Goal: Task Accomplishment & Management: Use online tool/utility

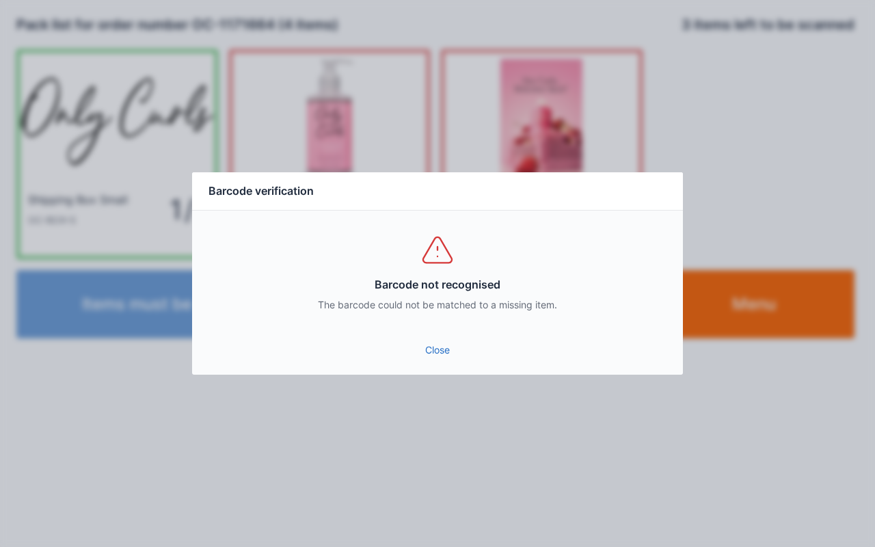
click at [430, 339] on link "Close" at bounding box center [437, 350] width 469 height 25
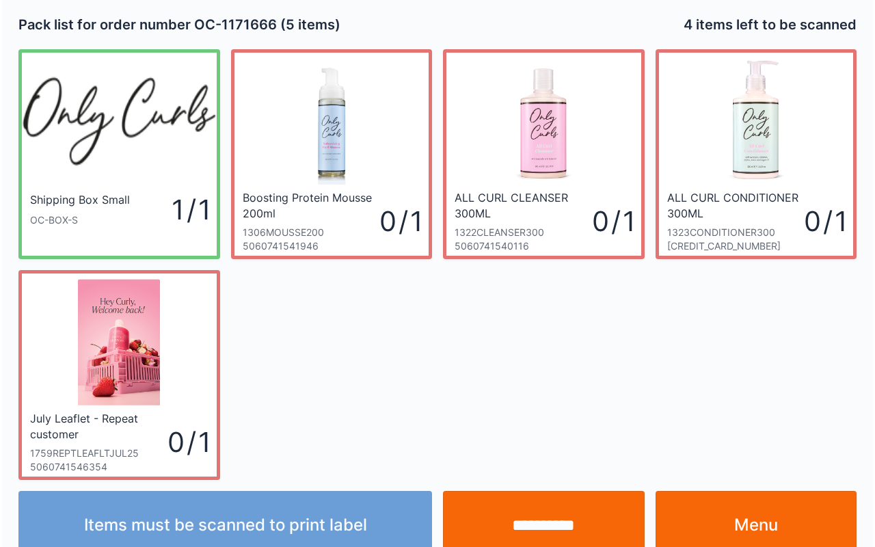
scroll to position [25, 0]
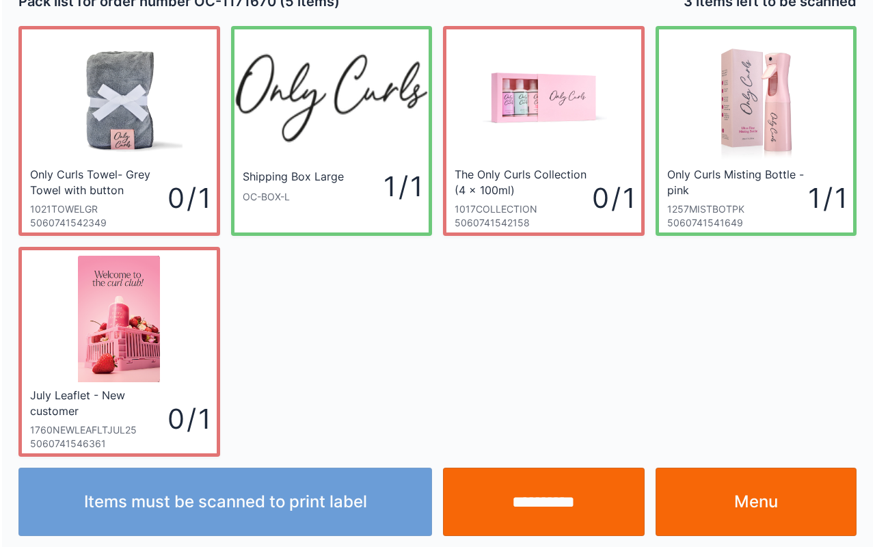
scroll to position [25, 0]
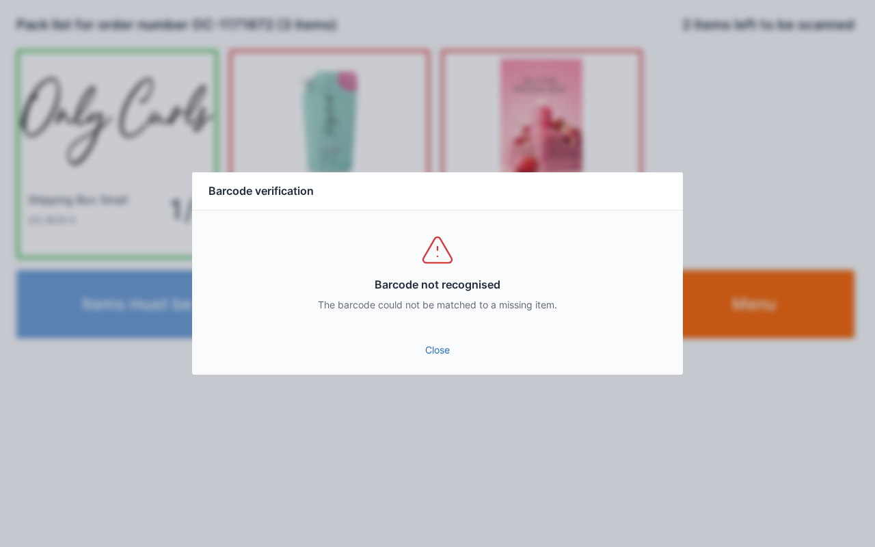
click at [440, 350] on link "Close" at bounding box center [437, 350] width 469 height 25
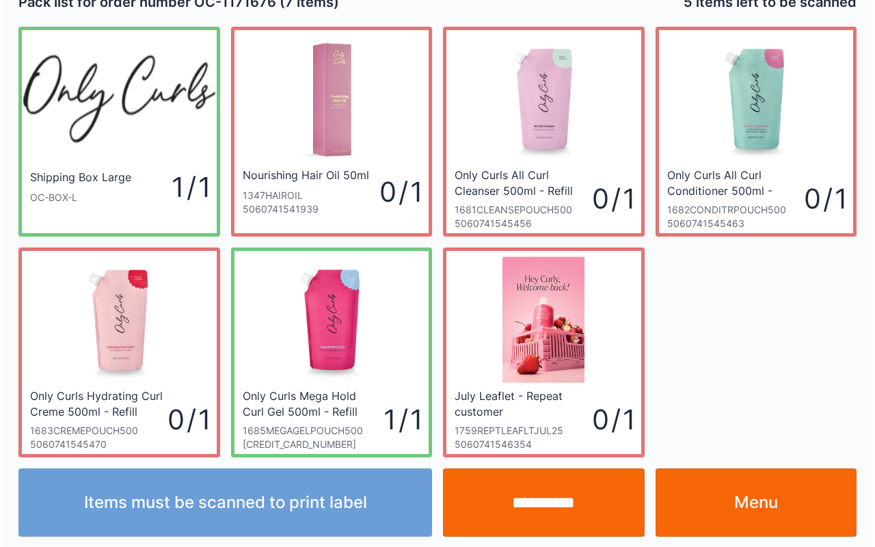
scroll to position [25, 0]
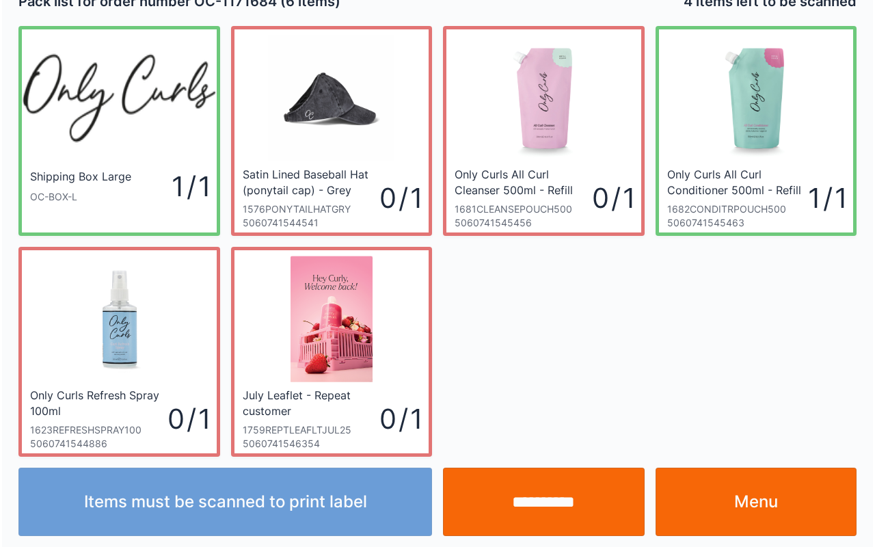
scroll to position [25, 0]
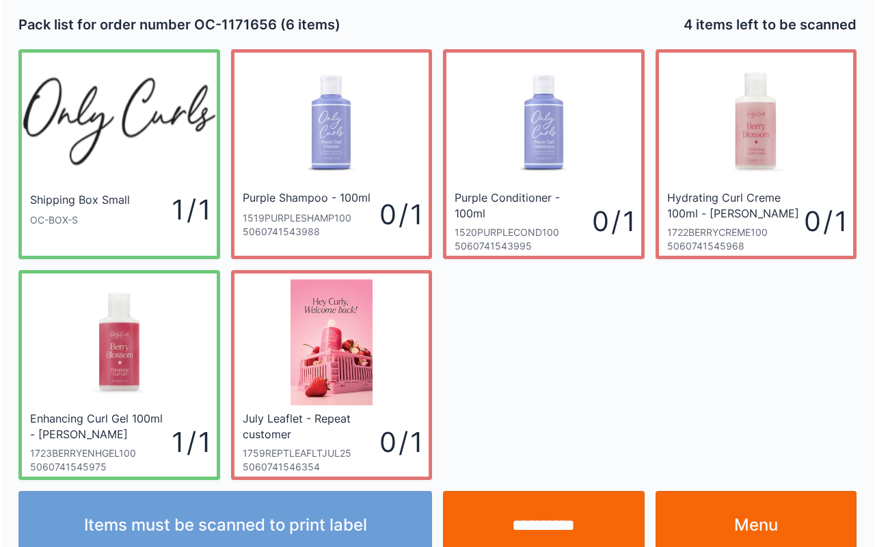
scroll to position [25, 0]
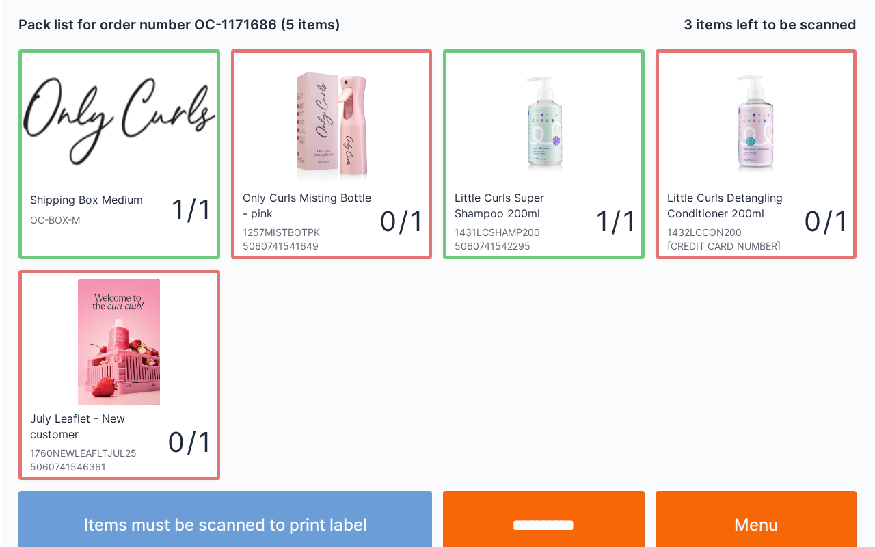
scroll to position [25, 0]
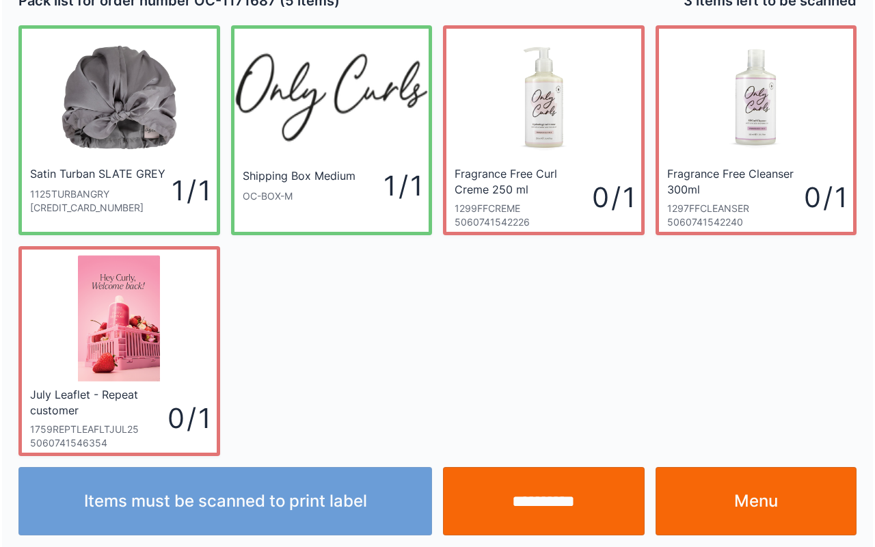
scroll to position [25, 0]
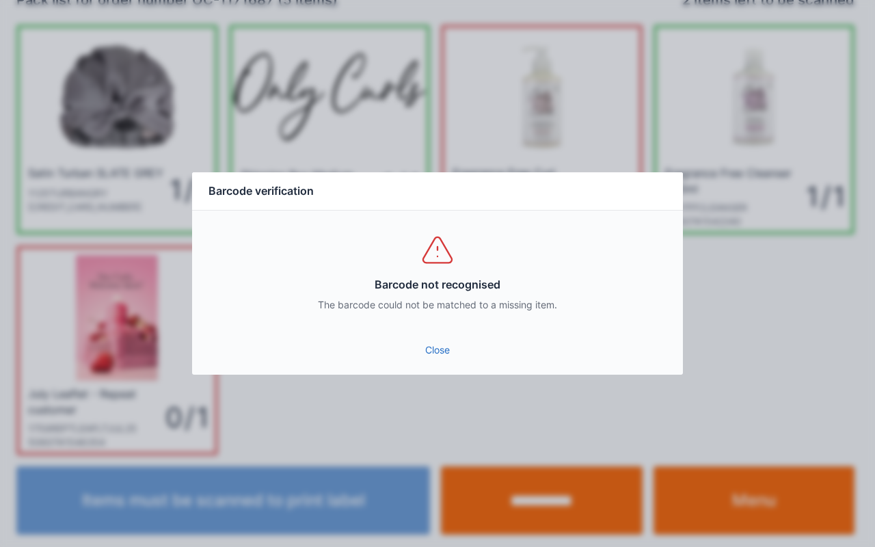
click at [439, 347] on link "Close" at bounding box center [437, 350] width 469 height 25
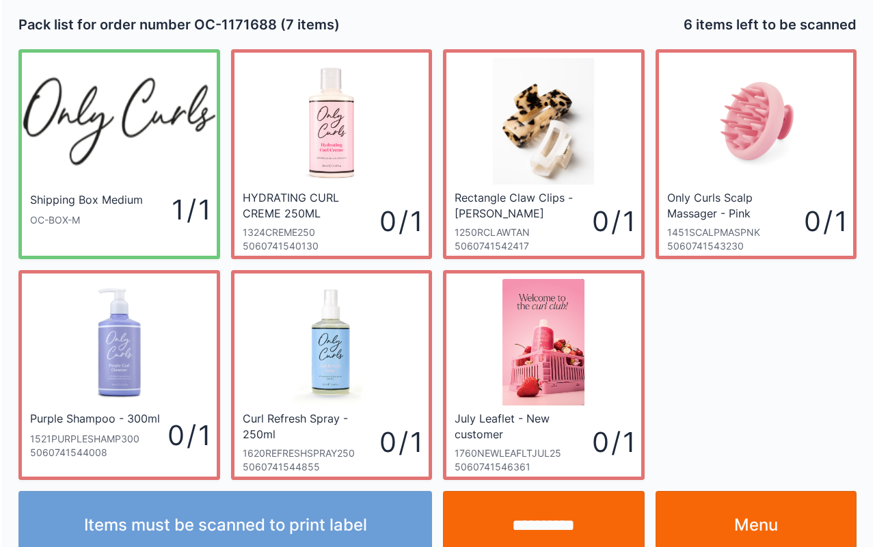
scroll to position [25, 0]
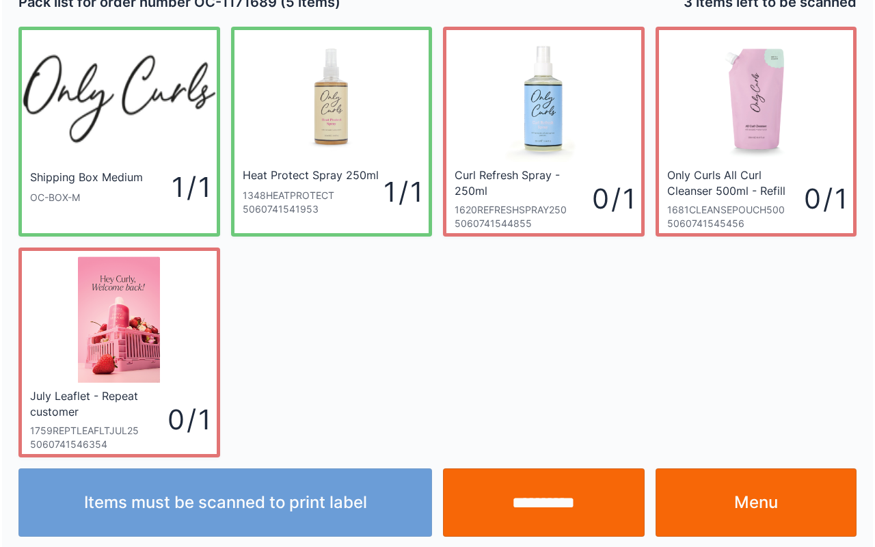
scroll to position [25, 0]
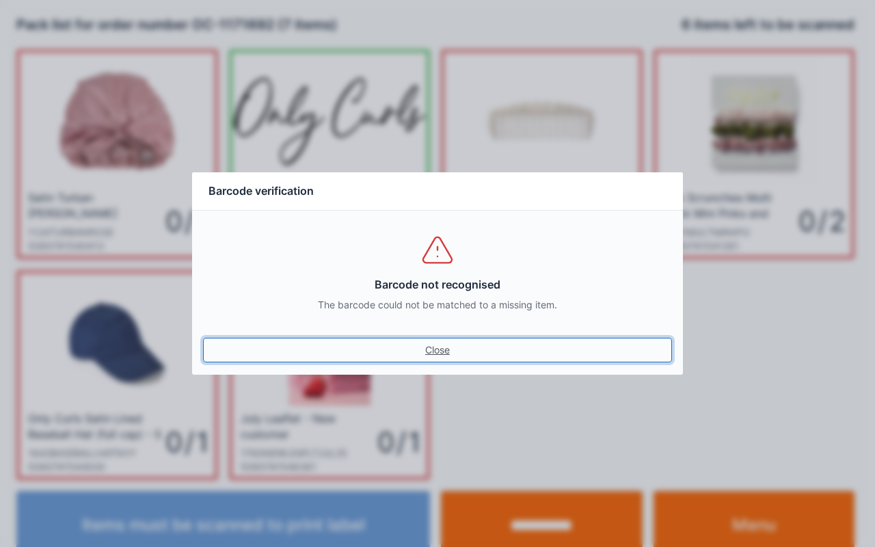
click at [435, 350] on link "Close" at bounding box center [437, 350] width 469 height 25
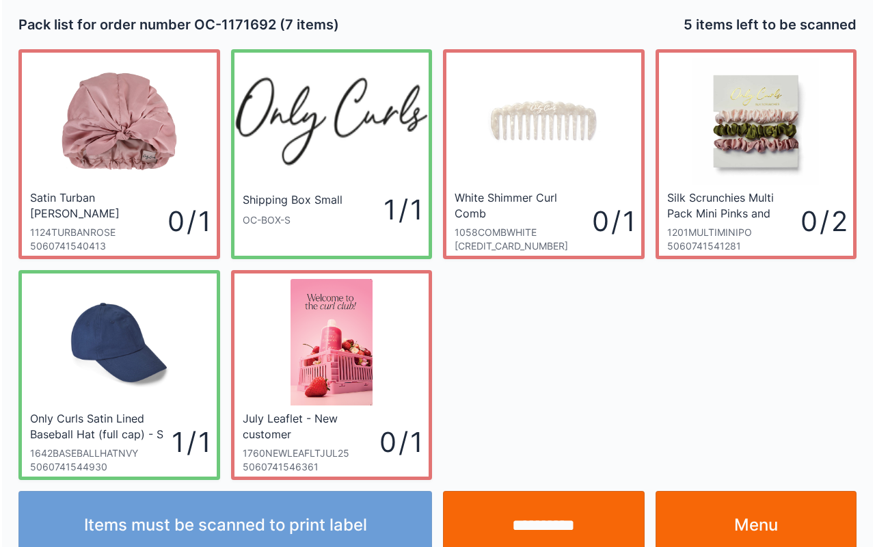
scroll to position [25, 0]
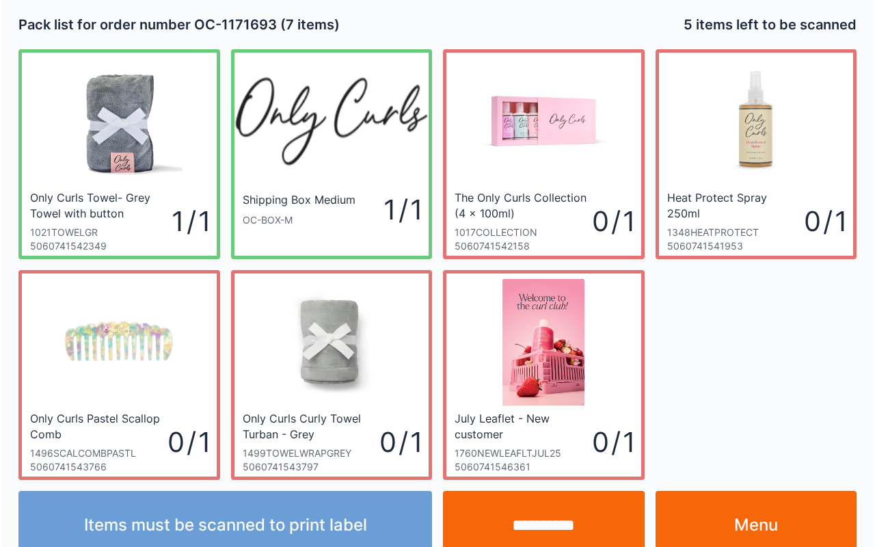
scroll to position [25, 0]
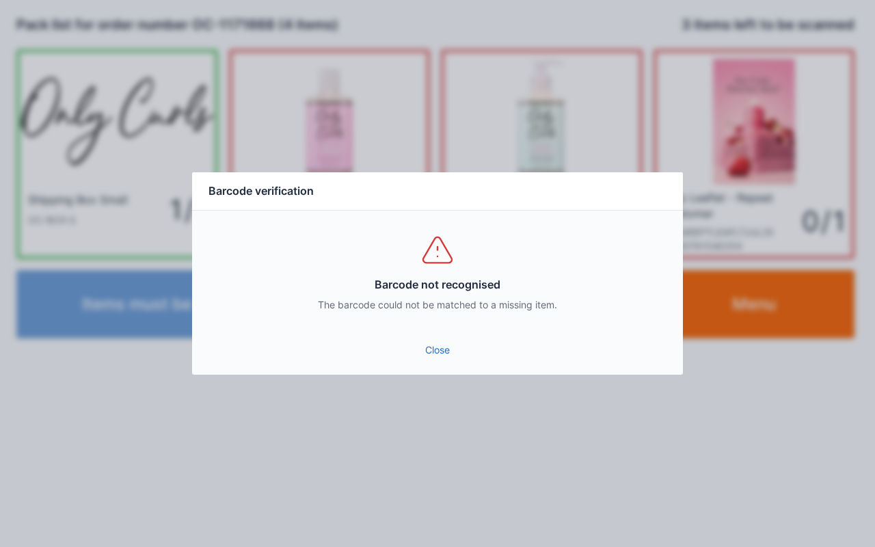
click at [433, 339] on link "Close" at bounding box center [437, 350] width 469 height 25
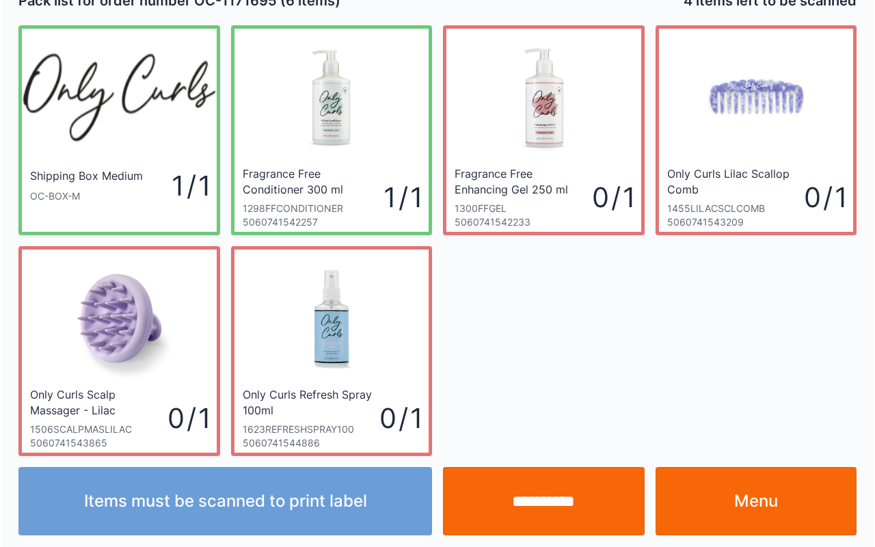
scroll to position [25, 0]
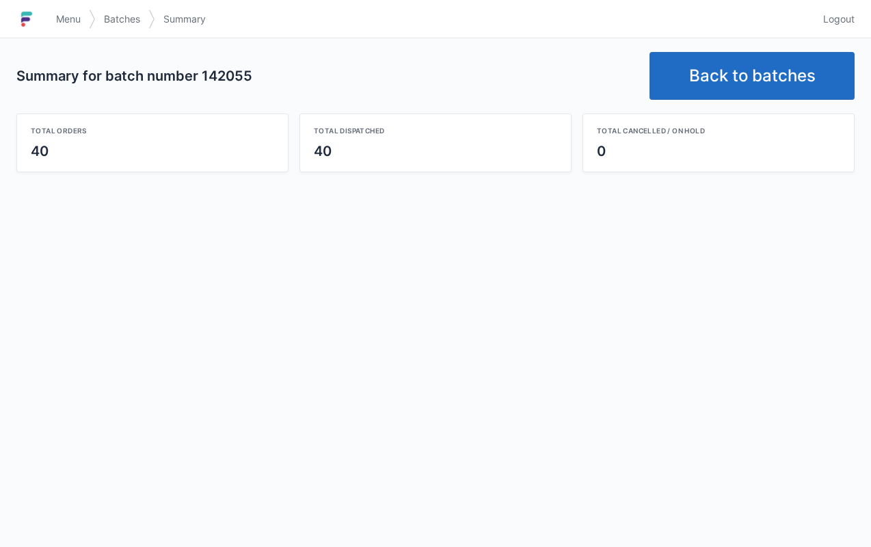
click at [750, 76] on link "Back to batches" at bounding box center [752, 76] width 205 height 48
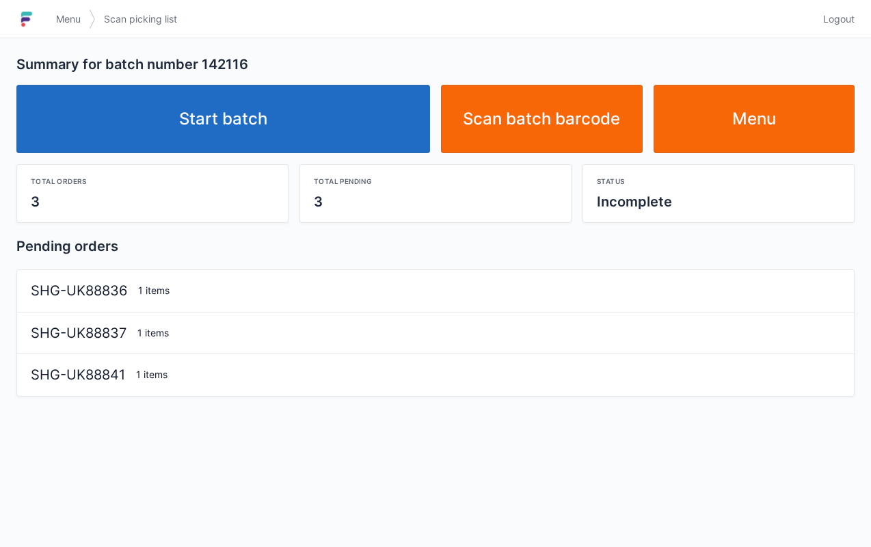
click at [285, 122] on link "Start batch" at bounding box center [223, 119] width 414 height 68
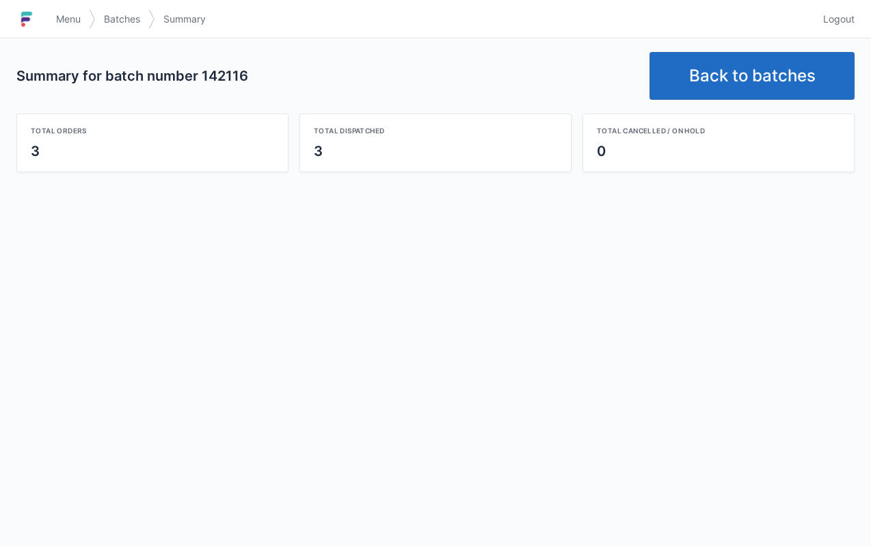
click at [753, 85] on link "Back to batches" at bounding box center [752, 76] width 205 height 48
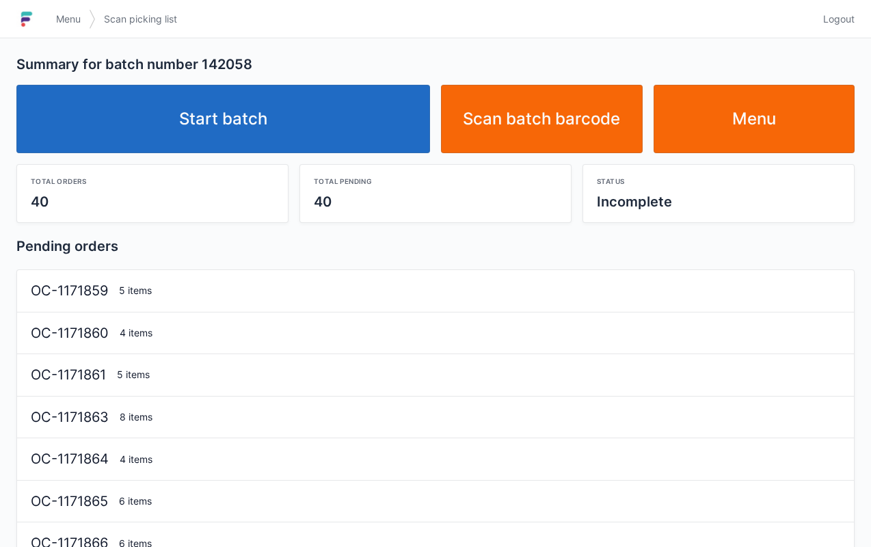
click at [239, 142] on link "Start batch" at bounding box center [223, 119] width 414 height 68
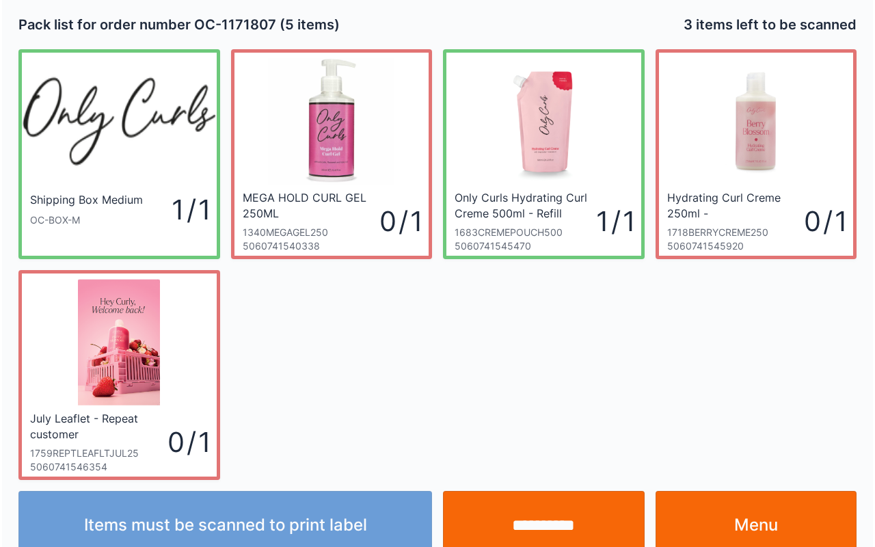
scroll to position [25, 0]
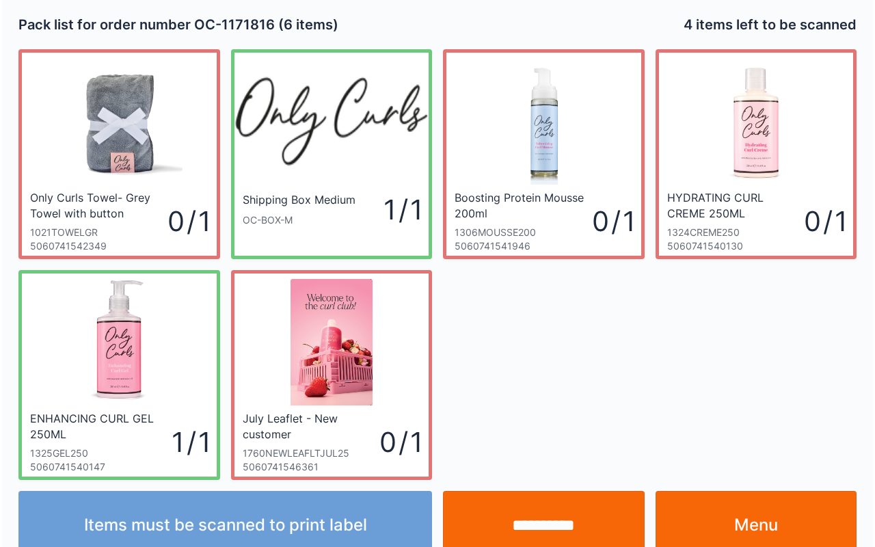
scroll to position [25, 0]
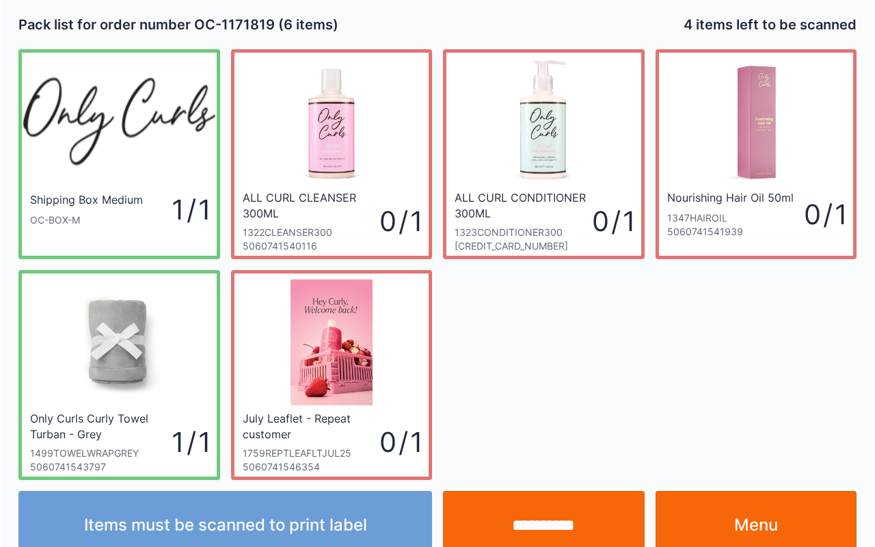
scroll to position [25, 0]
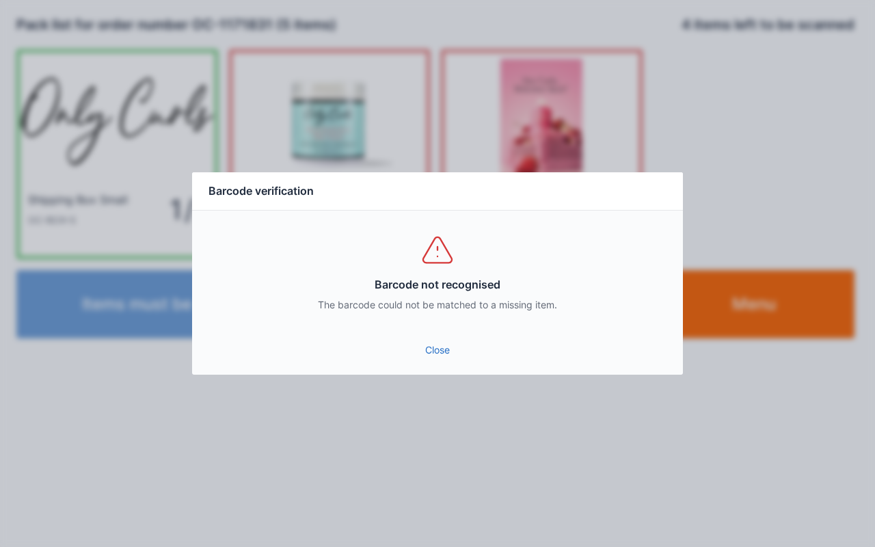
click at [410, 330] on div "Barcode not recognised The barcode could not be matched to a missing item." at bounding box center [437, 272] width 491 height 123
click at [449, 360] on link "Close" at bounding box center [437, 350] width 469 height 25
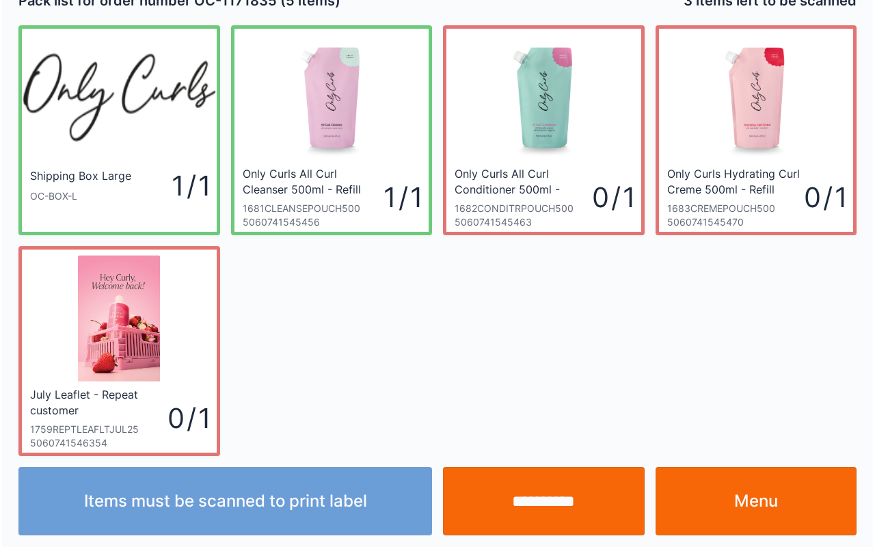
scroll to position [25, 0]
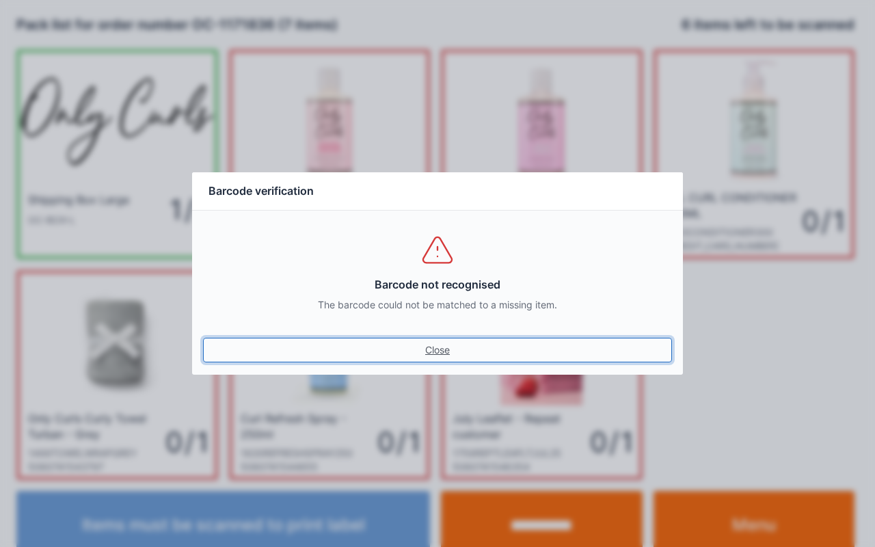
click at [451, 350] on link "Close" at bounding box center [437, 350] width 469 height 25
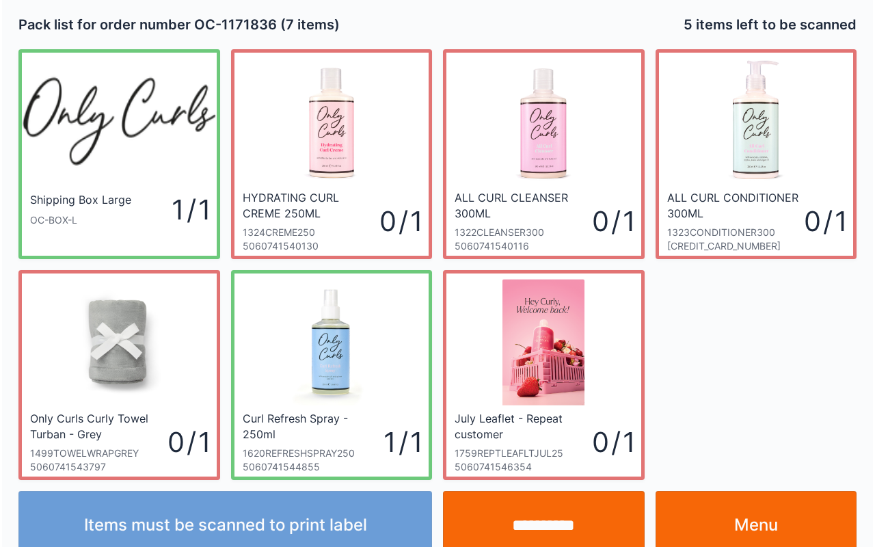
scroll to position [25, 0]
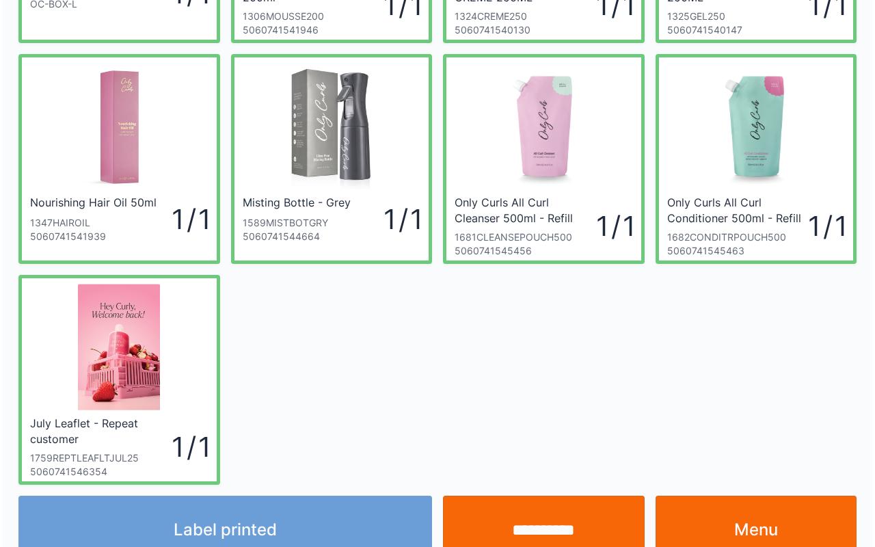
scroll to position [219, 0]
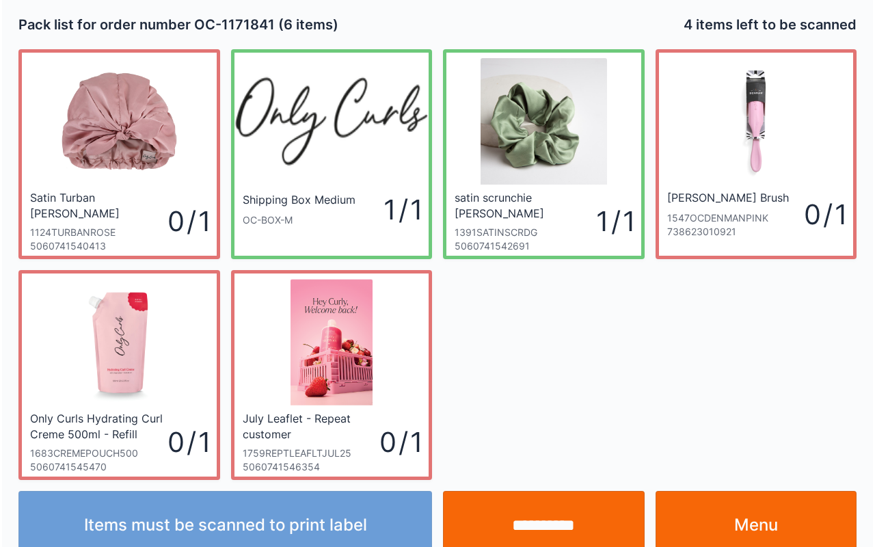
scroll to position [25, 0]
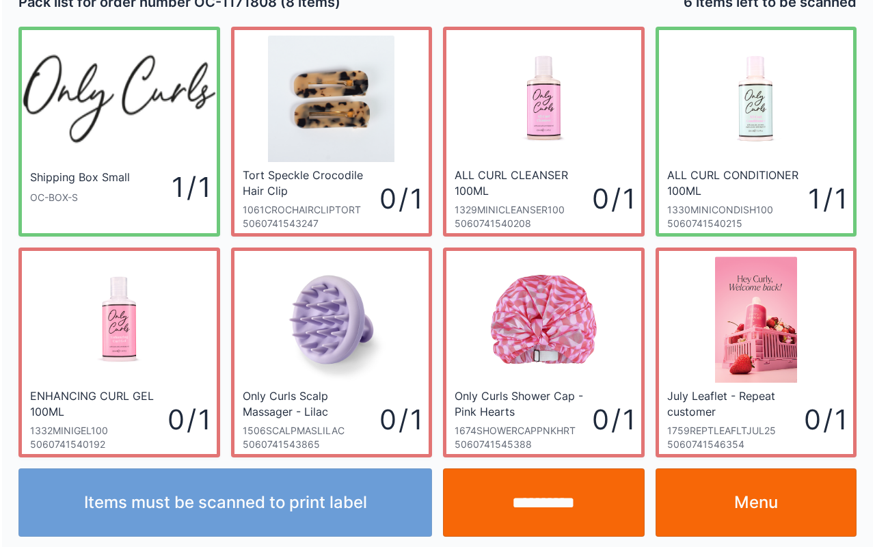
scroll to position [25, 0]
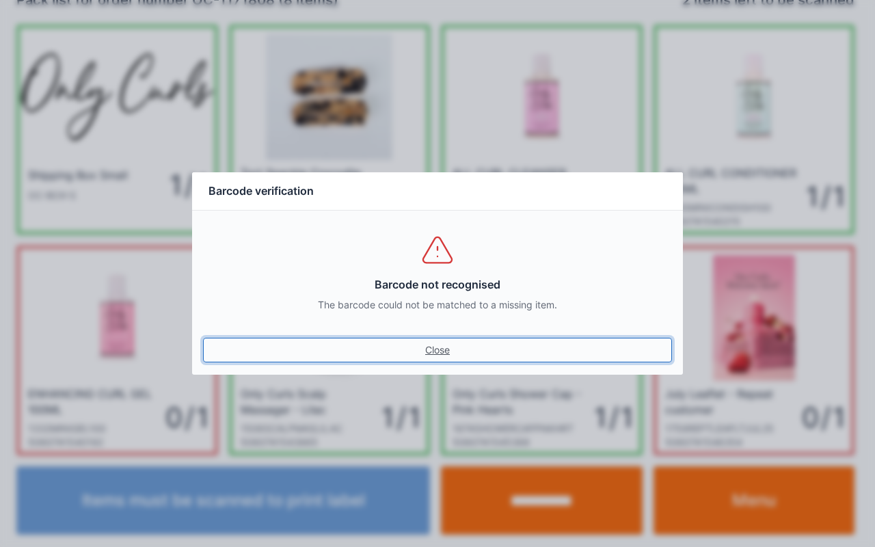
click at [430, 343] on link "Close" at bounding box center [437, 350] width 469 height 25
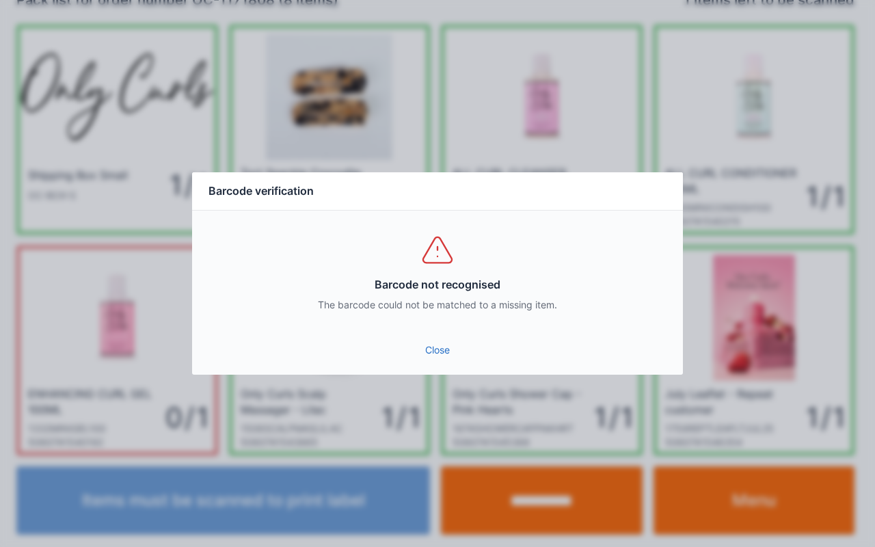
click at [444, 347] on link "Close" at bounding box center [437, 350] width 469 height 25
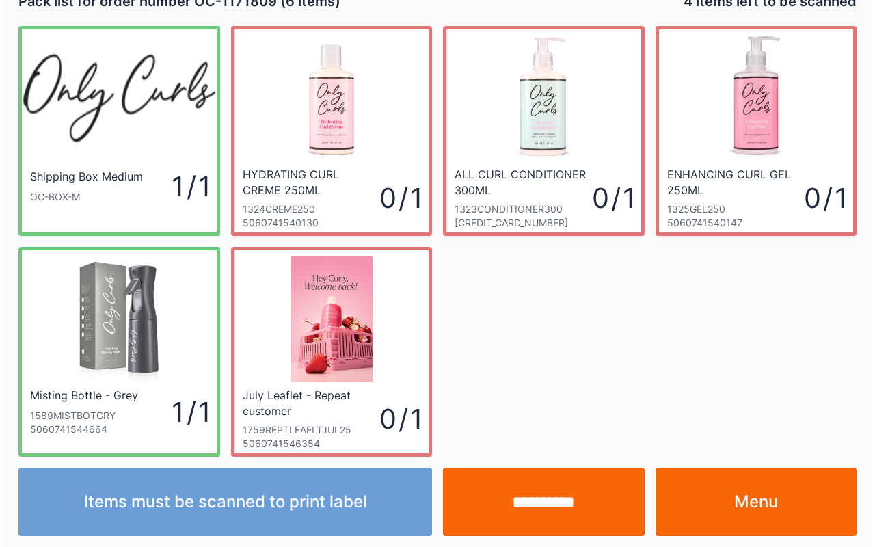
scroll to position [25, 0]
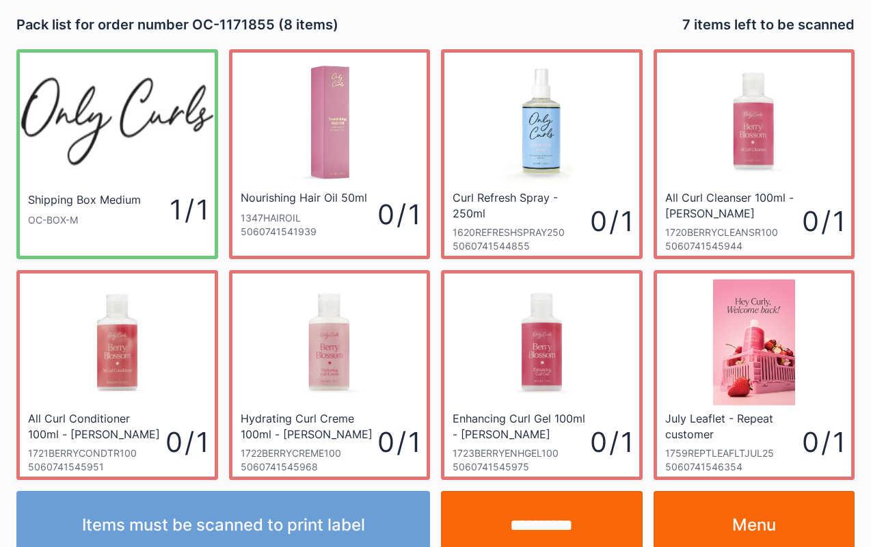
click at [752, 513] on link "Menu" at bounding box center [755, 525] width 202 height 68
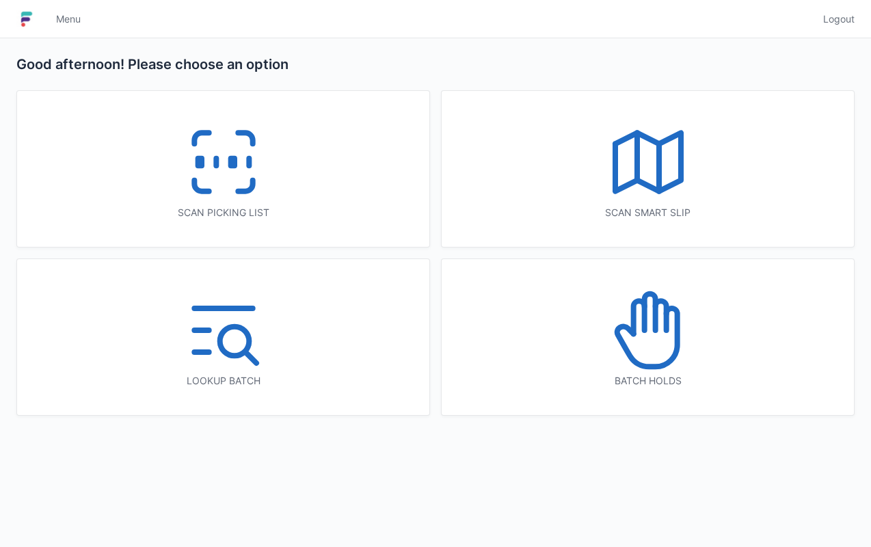
click at [208, 172] on icon at bounding box center [224, 162] width 88 height 88
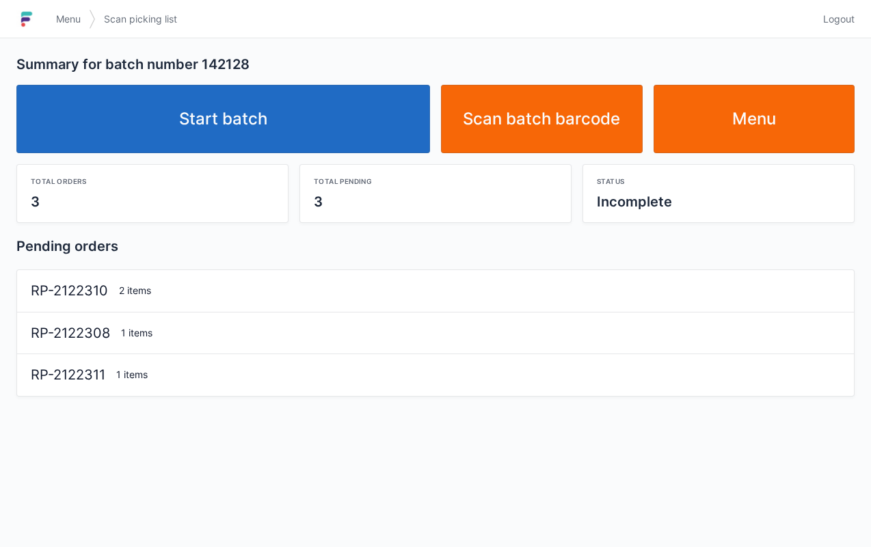
click at [230, 110] on link "Start batch" at bounding box center [223, 119] width 414 height 68
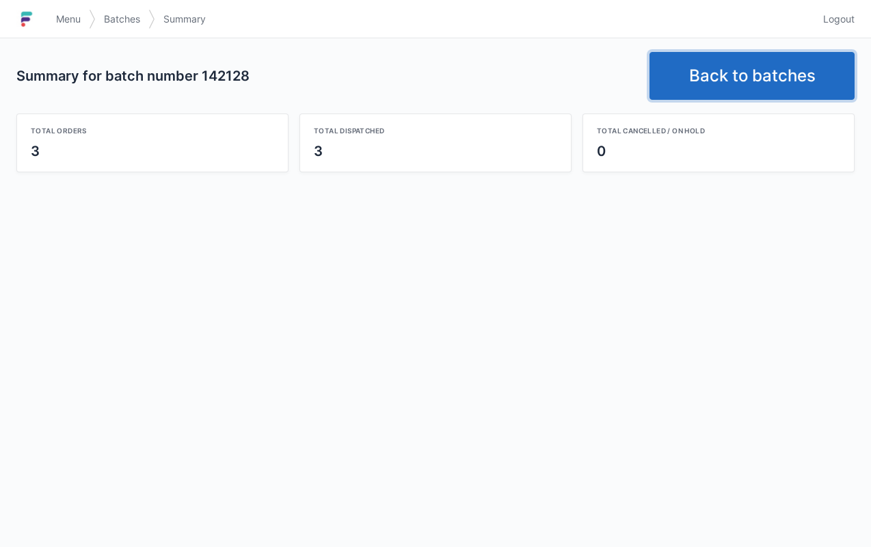
click at [743, 81] on link "Back to batches" at bounding box center [752, 76] width 205 height 48
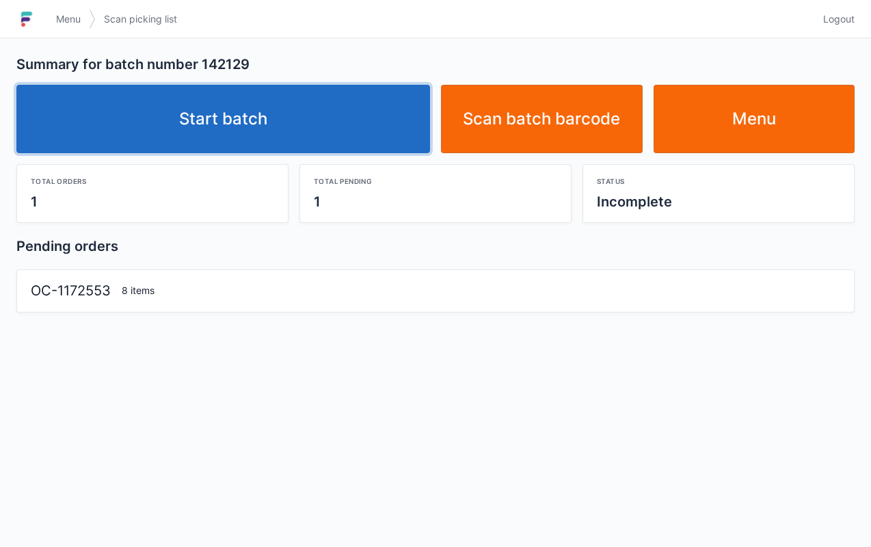
click at [276, 104] on link "Start batch" at bounding box center [223, 119] width 414 height 68
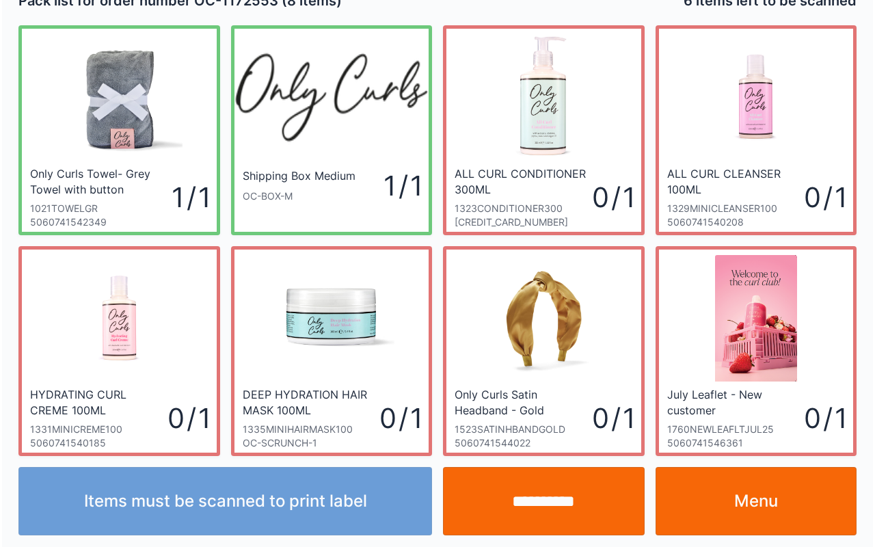
scroll to position [25, 0]
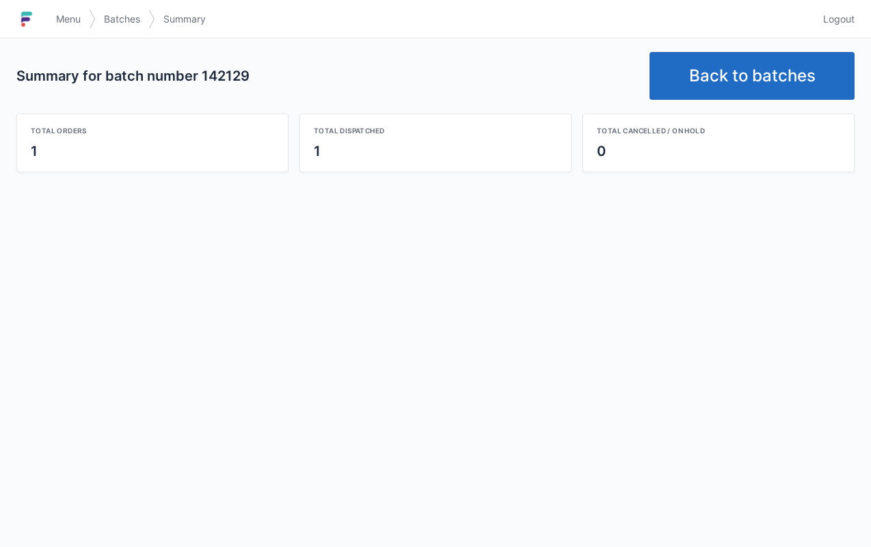
click at [756, 70] on link "Back to batches" at bounding box center [752, 76] width 205 height 48
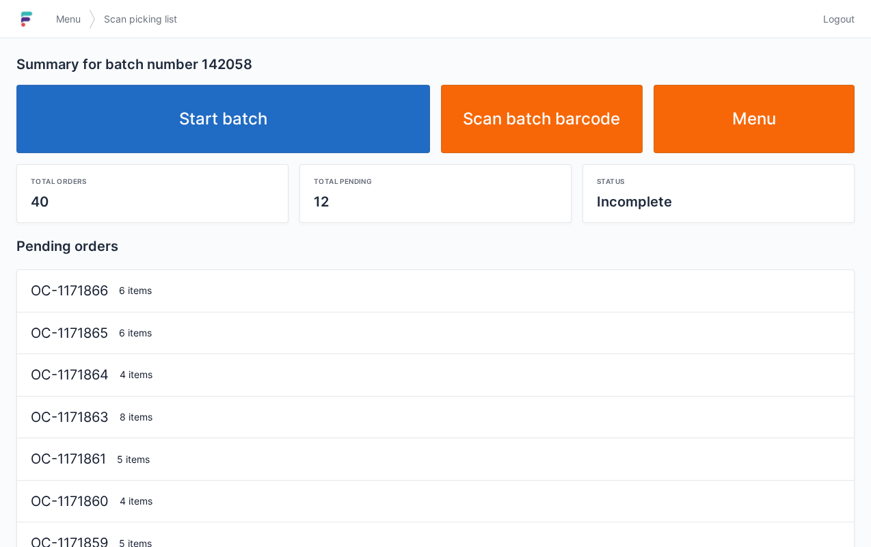
click at [218, 138] on link "Start batch" at bounding box center [223, 119] width 414 height 68
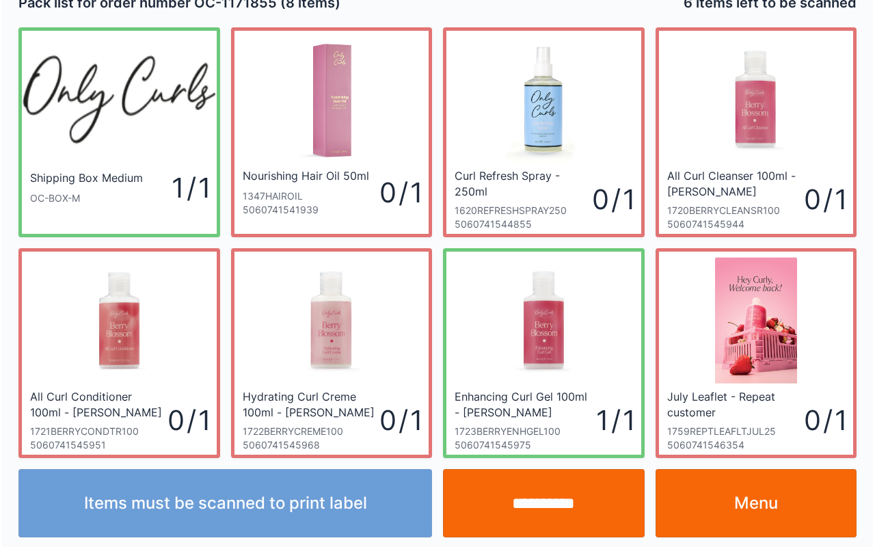
scroll to position [25, 0]
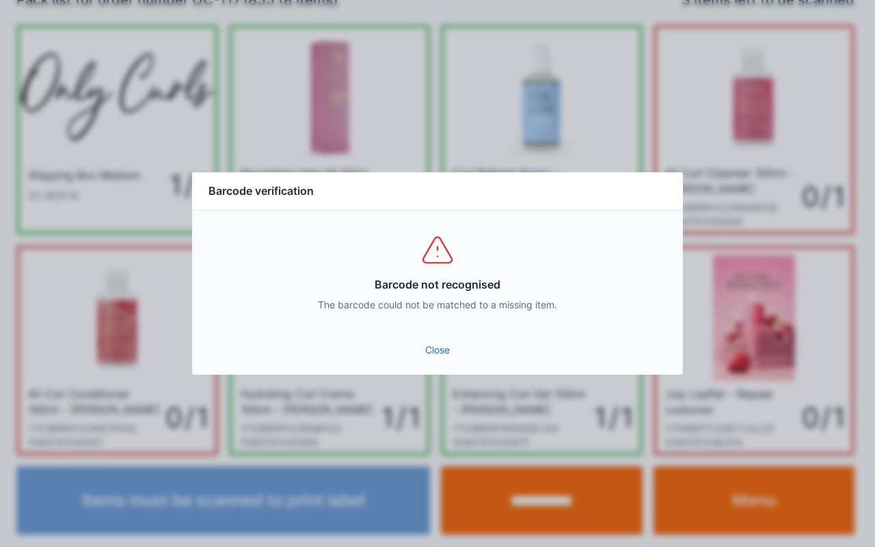
click at [438, 349] on link "Close" at bounding box center [437, 350] width 469 height 25
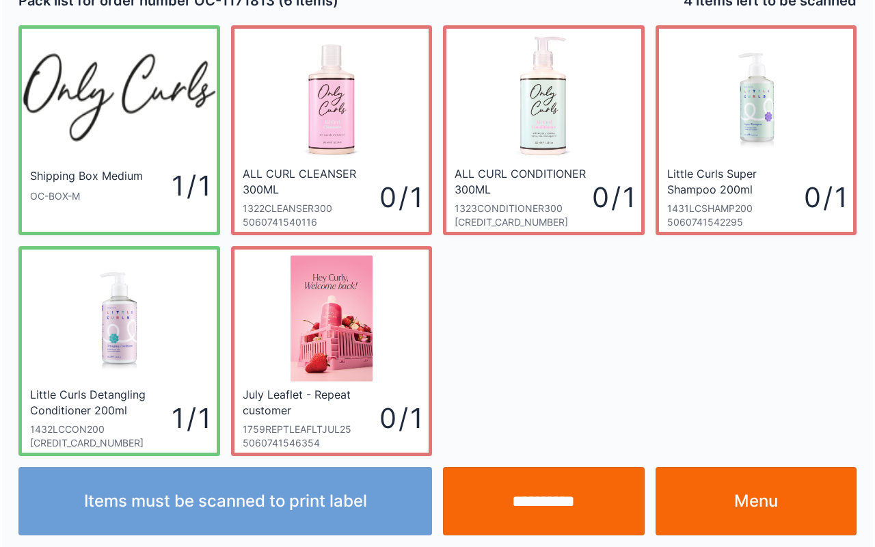
scroll to position [25, 0]
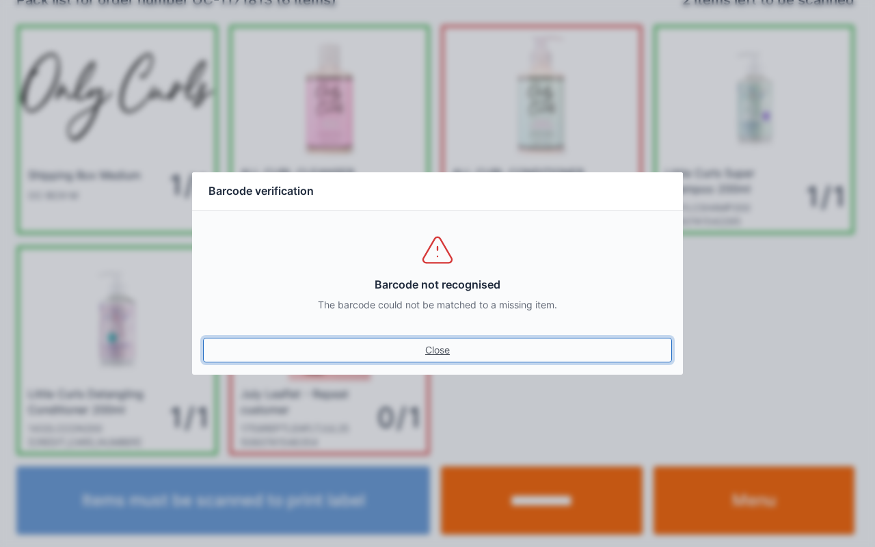
click at [442, 358] on link "Close" at bounding box center [437, 350] width 469 height 25
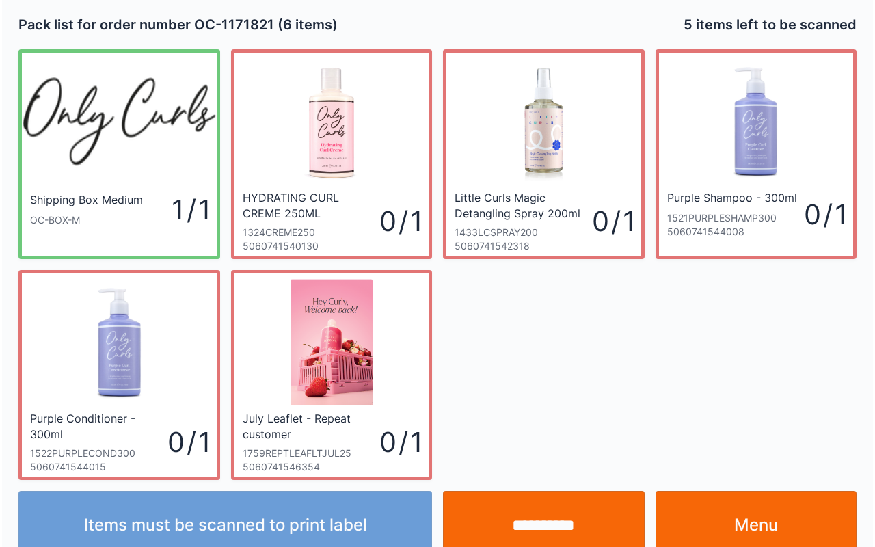
scroll to position [25, 0]
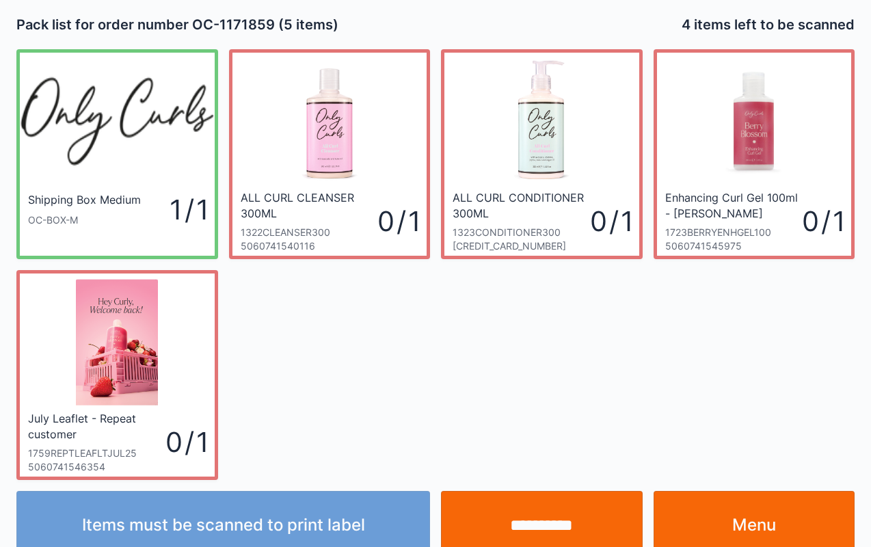
click at [753, 512] on link "Menu" at bounding box center [755, 525] width 202 height 68
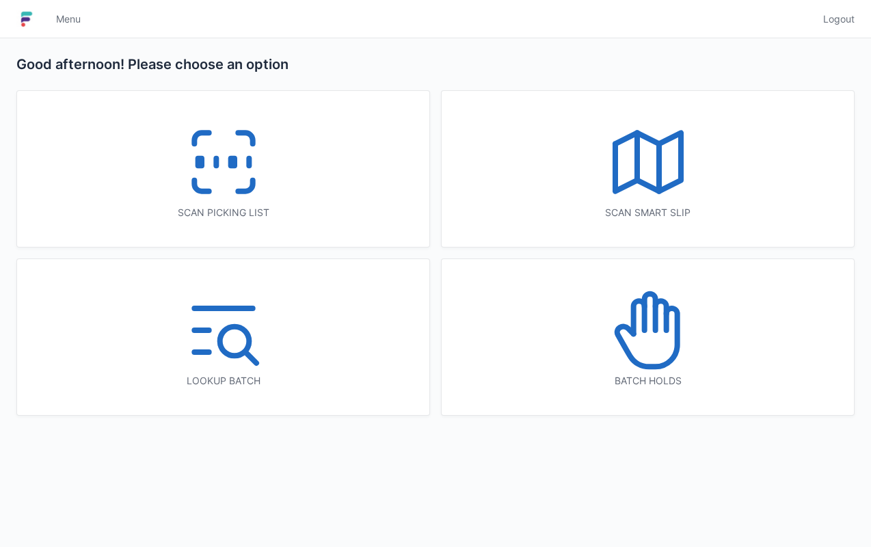
click at [841, 28] on link "Logout" at bounding box center [835, 19] width 40 height 25
